Goal: Check status: Check status

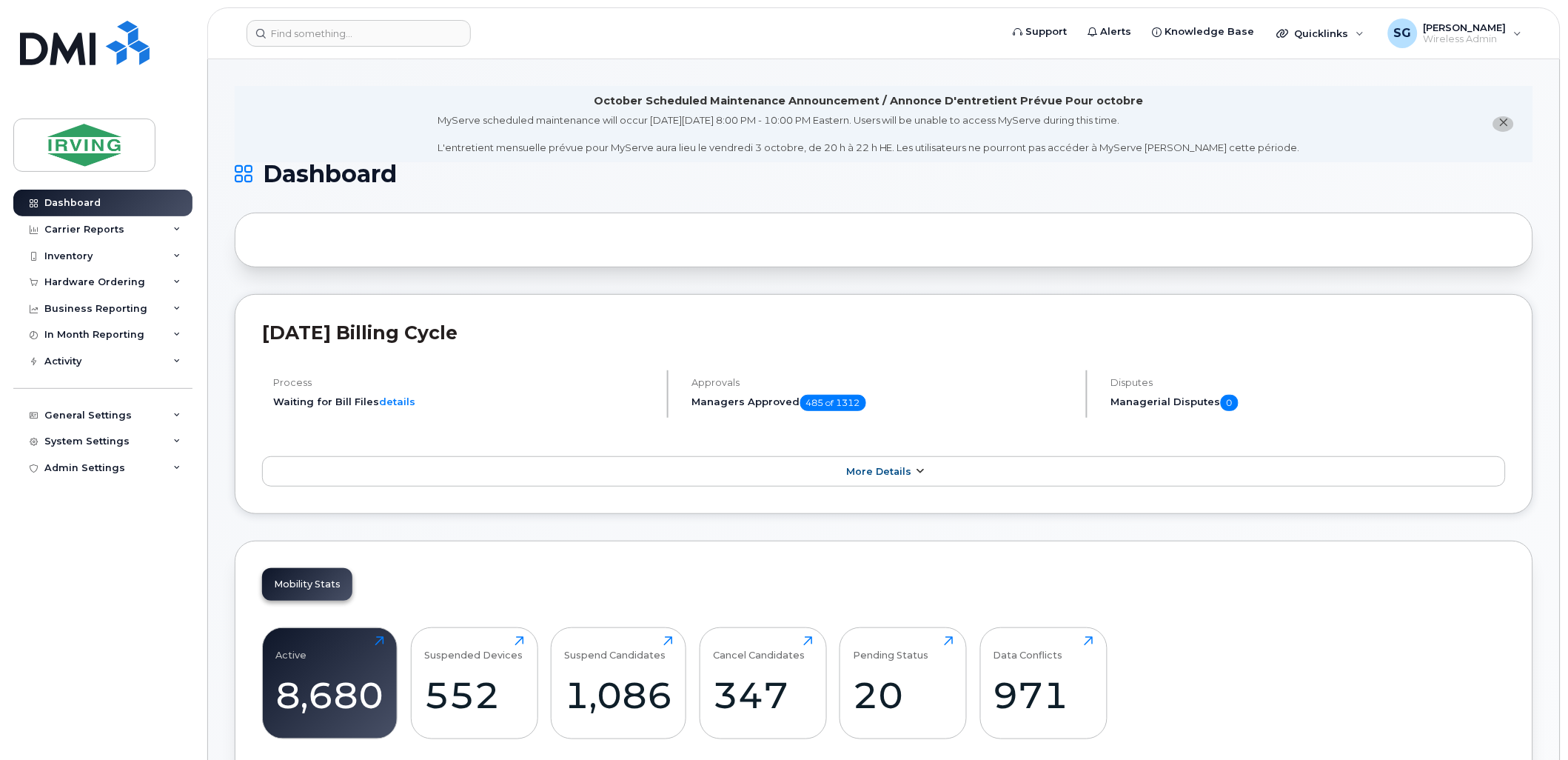
click at [883, 477] on span "More Details" at bounding box center [879, 472] width 65 height 11
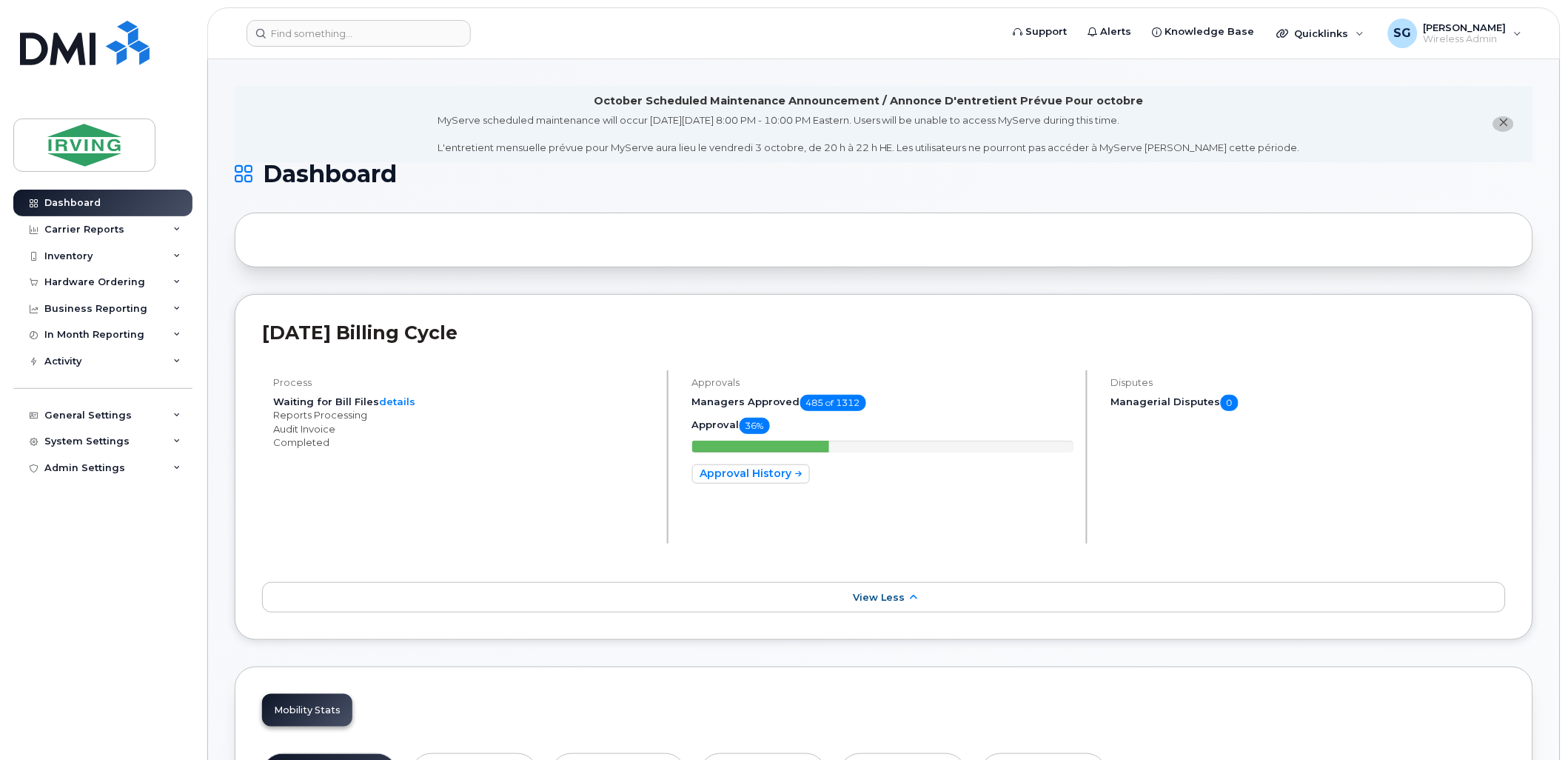
click at [896, 596] on span "View Less" at bounding box center [879, 597] width 52 height 11
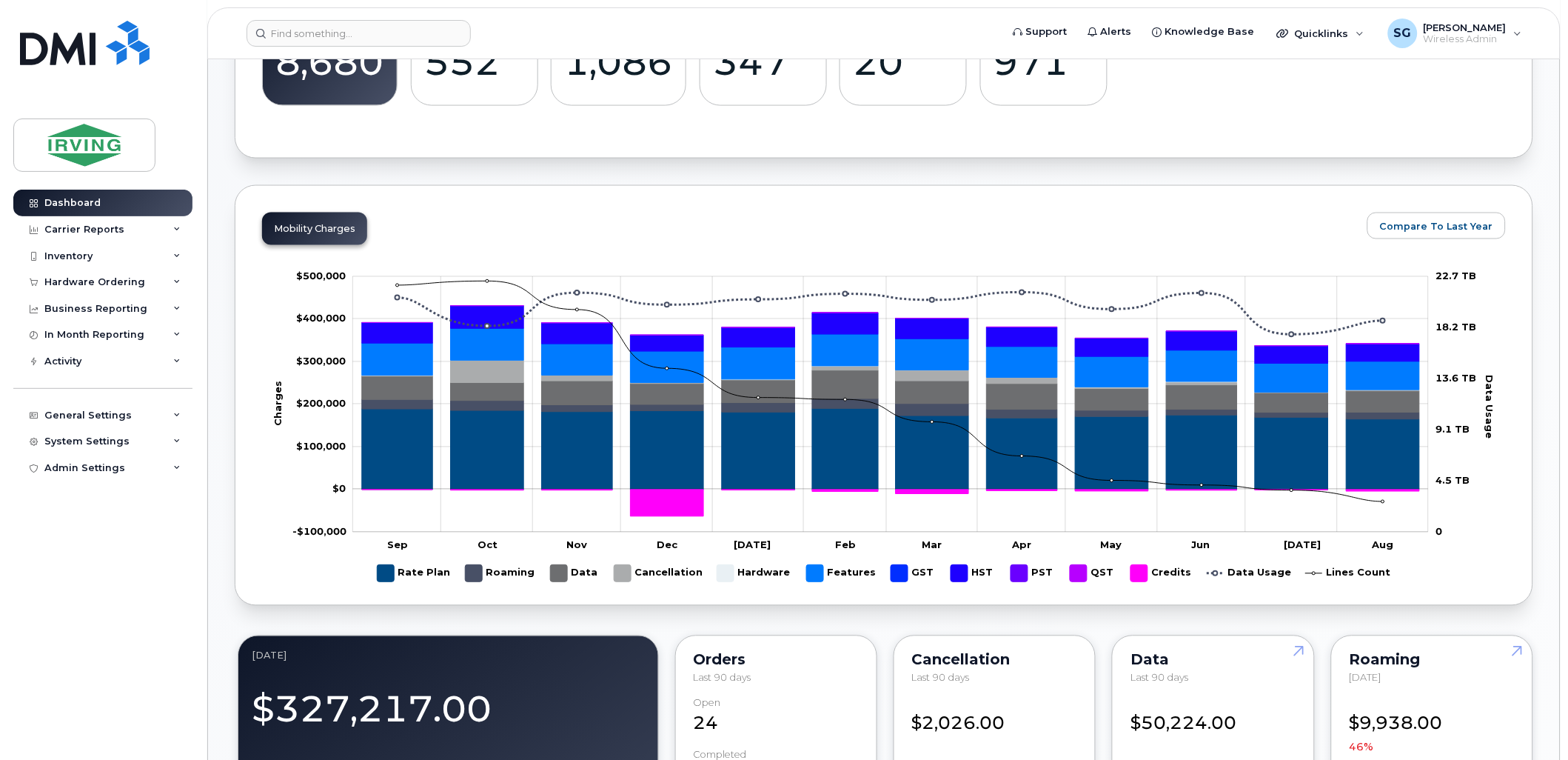
scroll to position [411, 0]
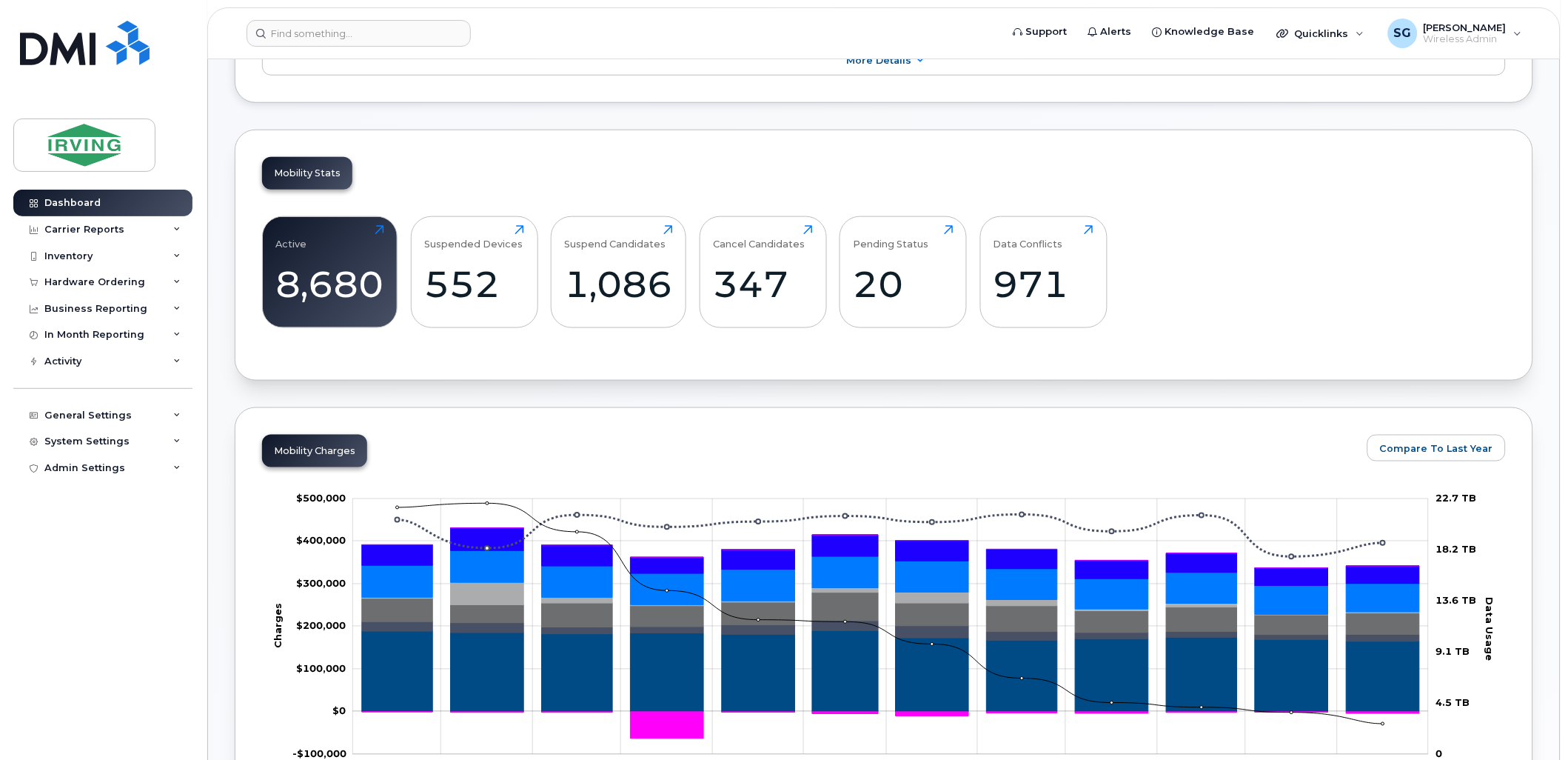
click at [568, 166] on div "Mobility Stats Active 8,680 Click to view more Suspended Devices 552 Click to v…" at bounding box center [884, 255] width 1299 height 251
